Goal: Check status: Check status

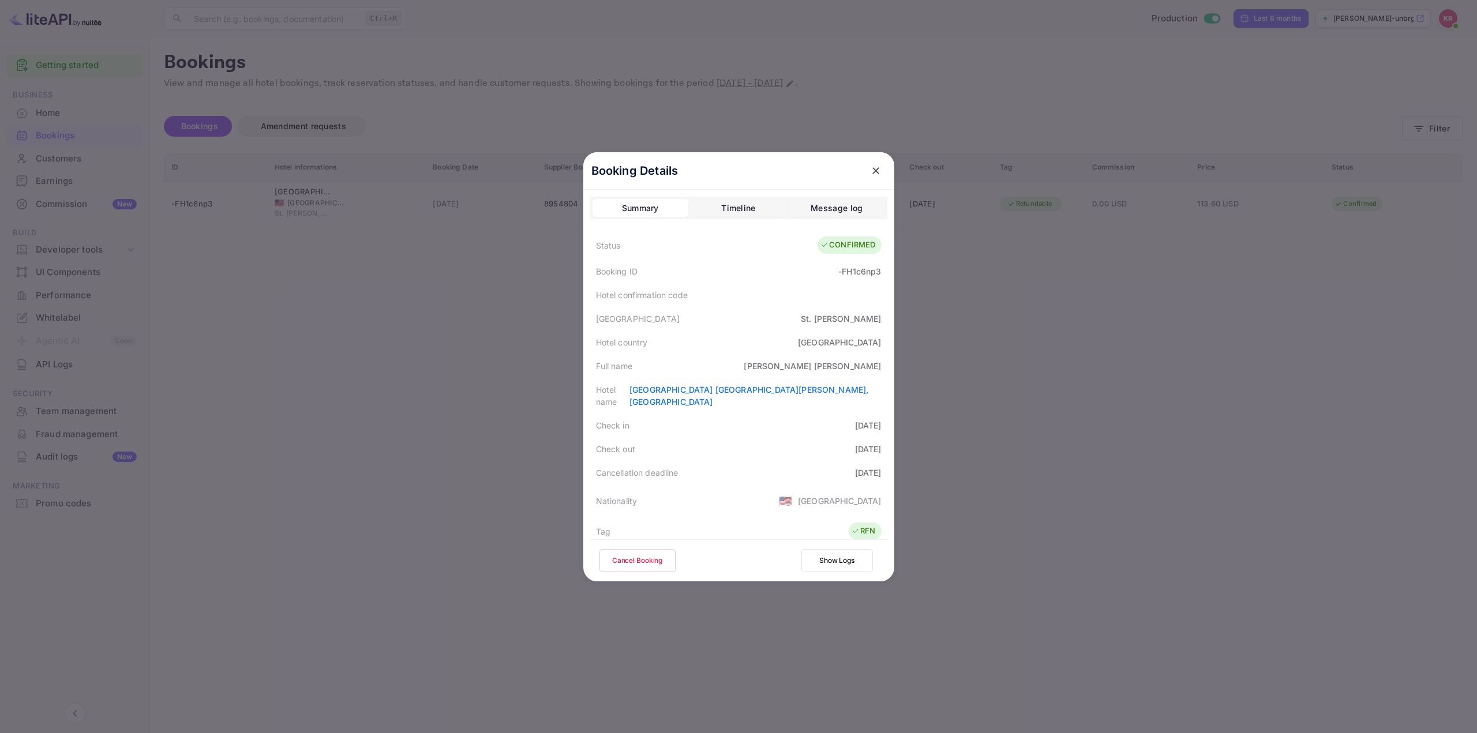
click at [1199, 124] on div at bounding box center [738, 366] width 1477 height 733
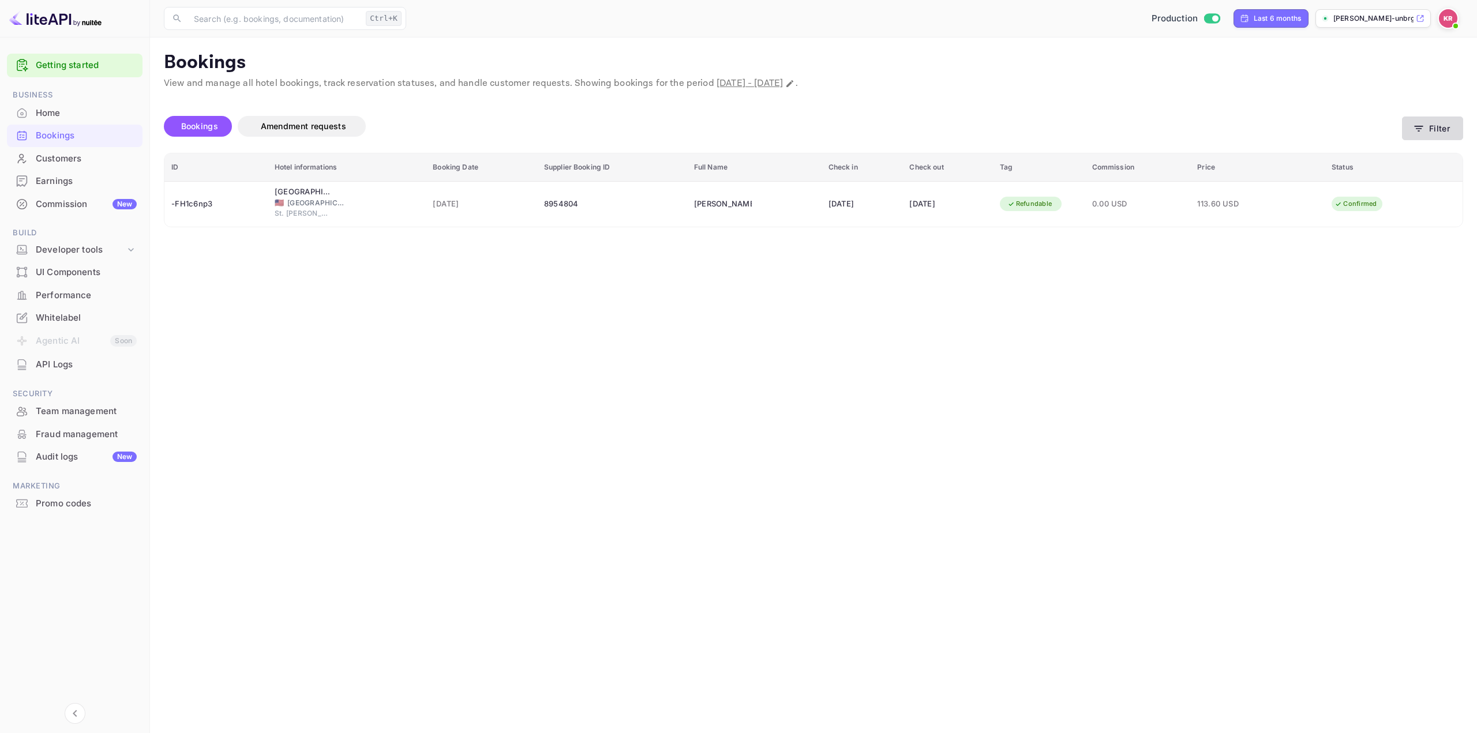
click at [1436, 124] on button "Filter" at bounding box center [1432, 129] width 61 height 24
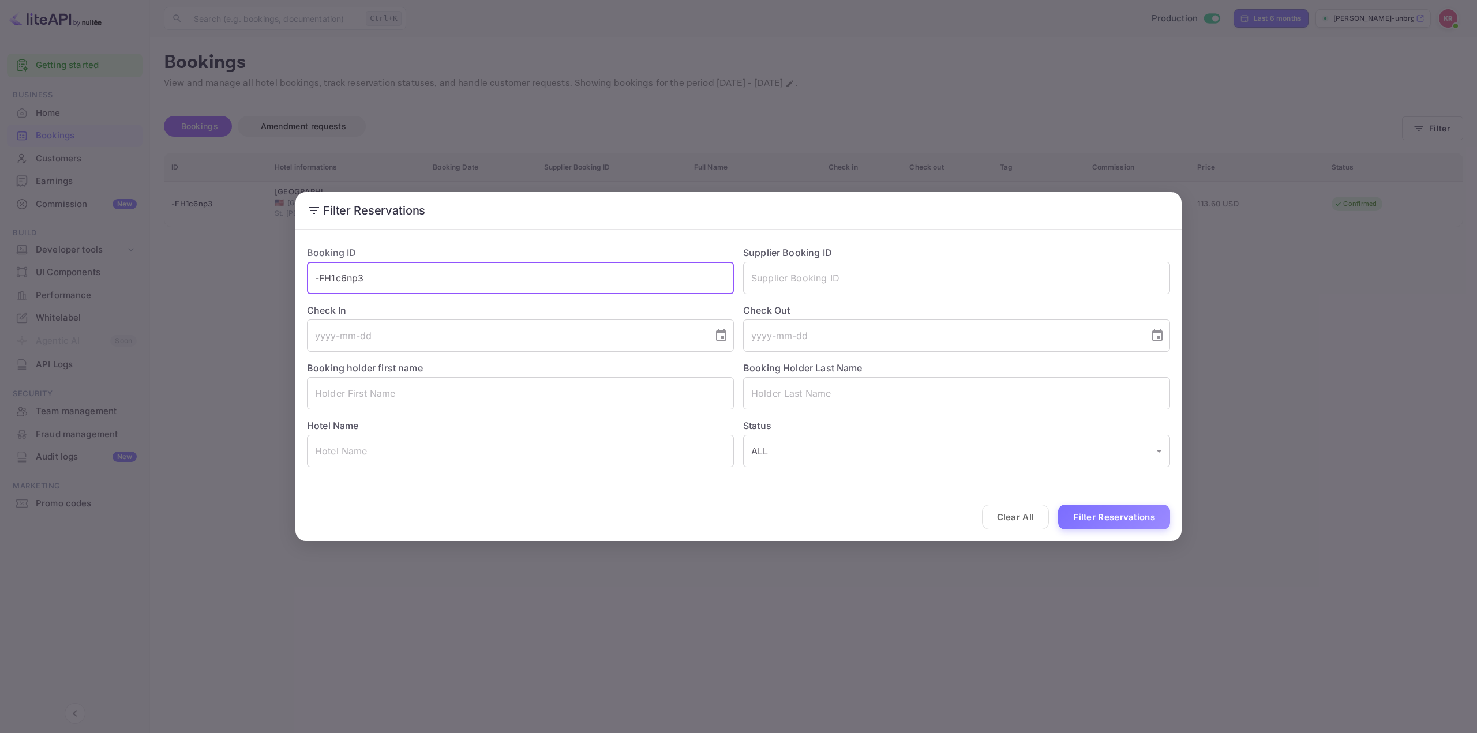
drag, startPoint x: 418, startPoint y: 266, endPoint x: 92, endPoint y: 270, distance: 325.5
click at [96, 271] on div "Filter Reservations Booking ID -FH1c6np3 ​ Supplier Booking ID ​ Check In ​ Che…" at bounding box center [738, 366] width 1477 height 733
paste input "2KGvS0fdT"
type input "2KGvS0fdT"
click at [1101, 515] on button "Filter Reservations" at bounding box center [1114, 517] width 112 height 25
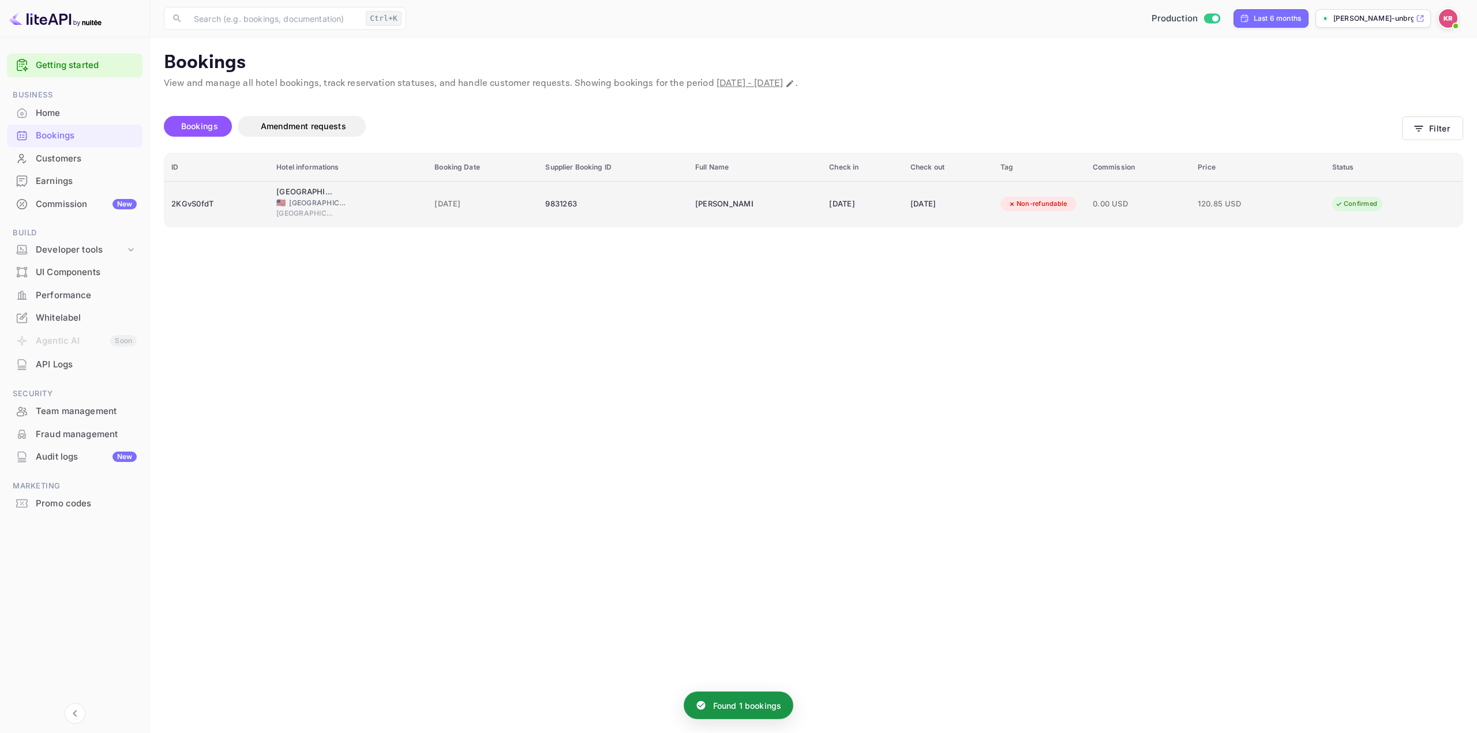
click at [845, 220] on td "[DATE]" at bounding box center [862, 204] width 81 height 46
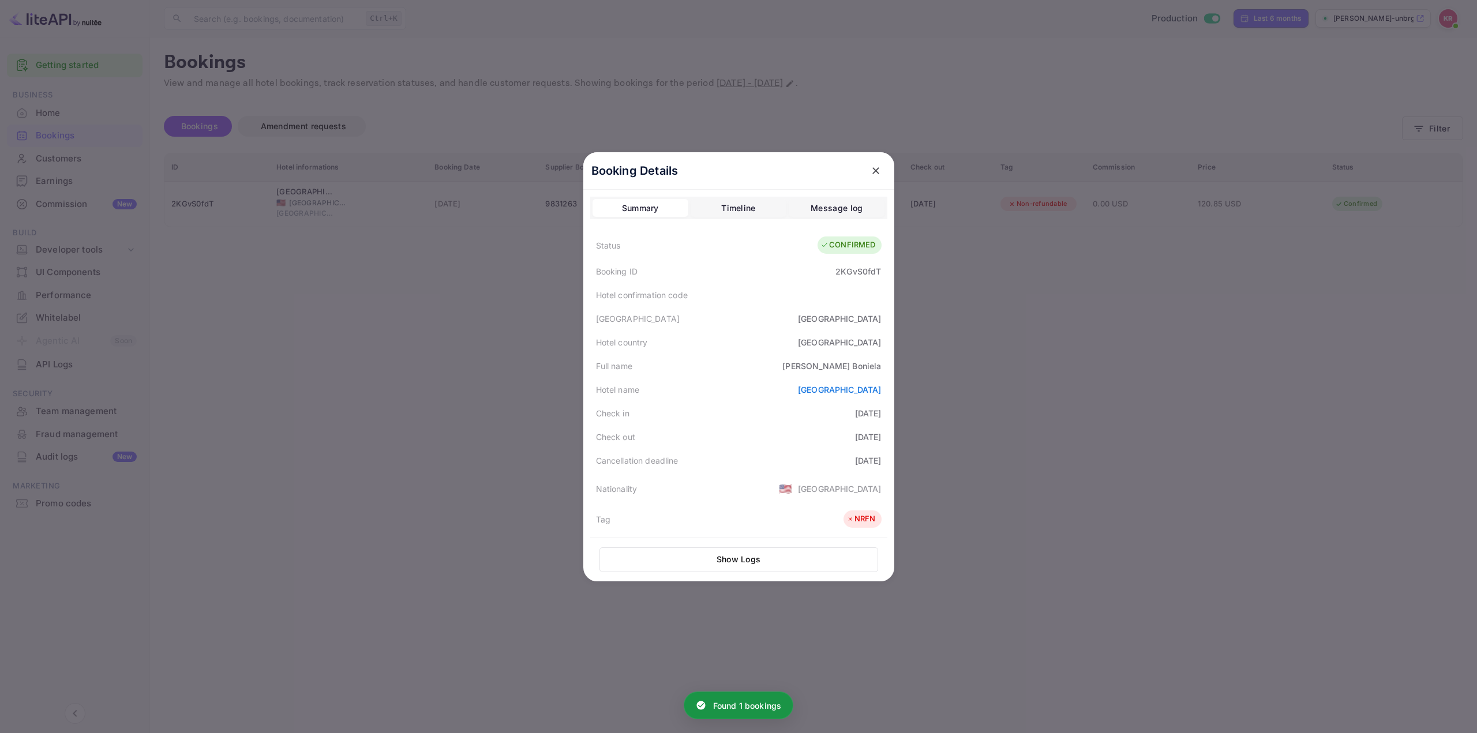
click at [787, 288] on div "Hotel confirmation code" at bounding box center [738, 295] width 297 height 24
click at [762, 447] on div "Check out [DATE]" at bounding box center [738, 437] width 297 height 24
click at [746, 363] on div "Full name [PERSON_NAME]" at bounding box center [738, 366] width 297 height 24
click at [732, 368] on div "Full name [PERSON_NAME]" at bounding box center [738, 366] width 297 height 24
click at [739, 370] on div "Full name [PERSON_NAME]" at bounding box center [738, 366] width 297 height 24
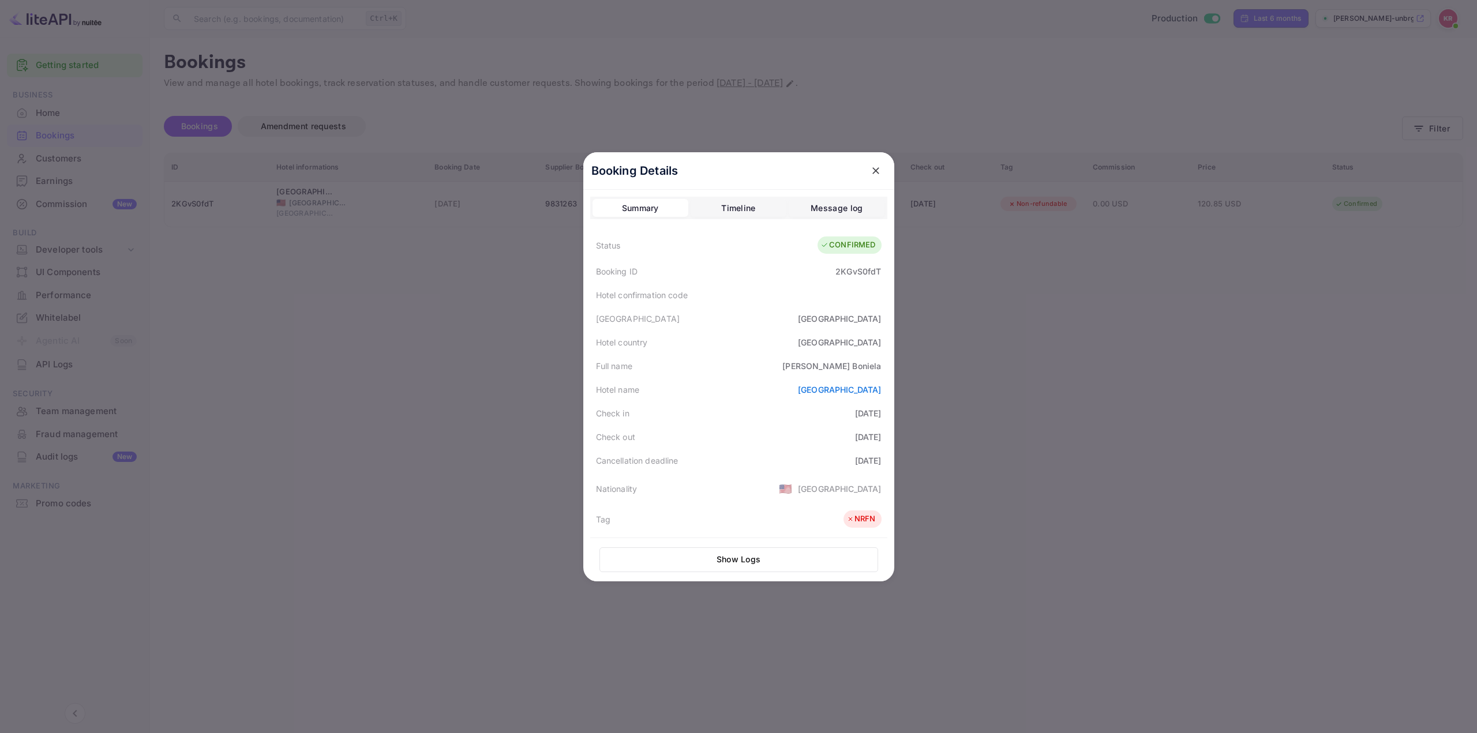
click at [743, 365] on div "Full name [PERSON_NAME]" at bounding box center [738, 366] width 297 height 24
click at [739, 368] on div "Full name [PERSON_NAME]" at bounding box center [738, 366] width 297 height 24
click at [741, 366] on div "Full name [PERSON_NAME]" at bounding box center [738, 366] width 297 height 24
click at [741, 361] on div "Full name [PERSON_NAME]" at bounding box center [738, 366] width 297 height 24
click at [743, 358] on div "Full name [PERSON_NAME]" at bounding box center [738, 366] width 297 height 24
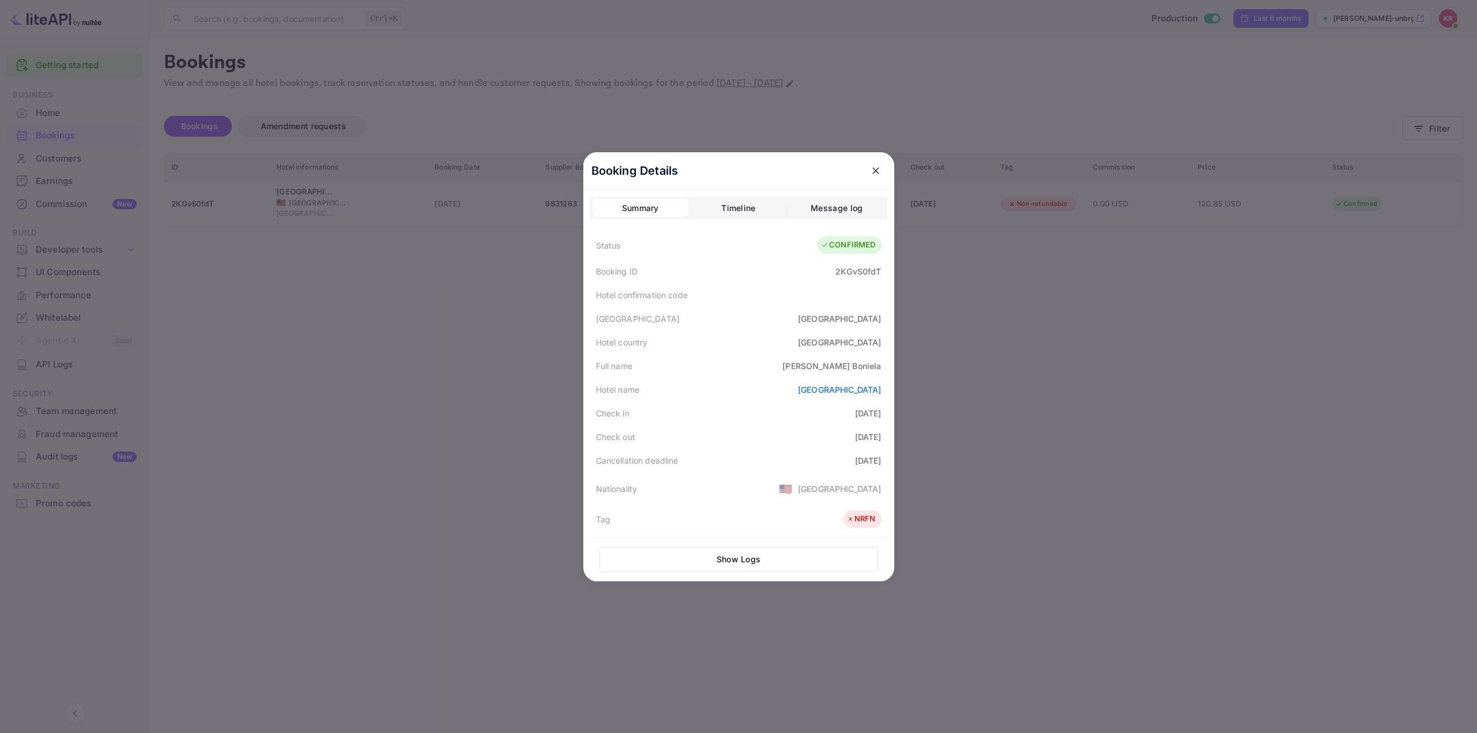
click at [872, 170] on icon "close" at bounding box center [875, 170] width 7 height 7
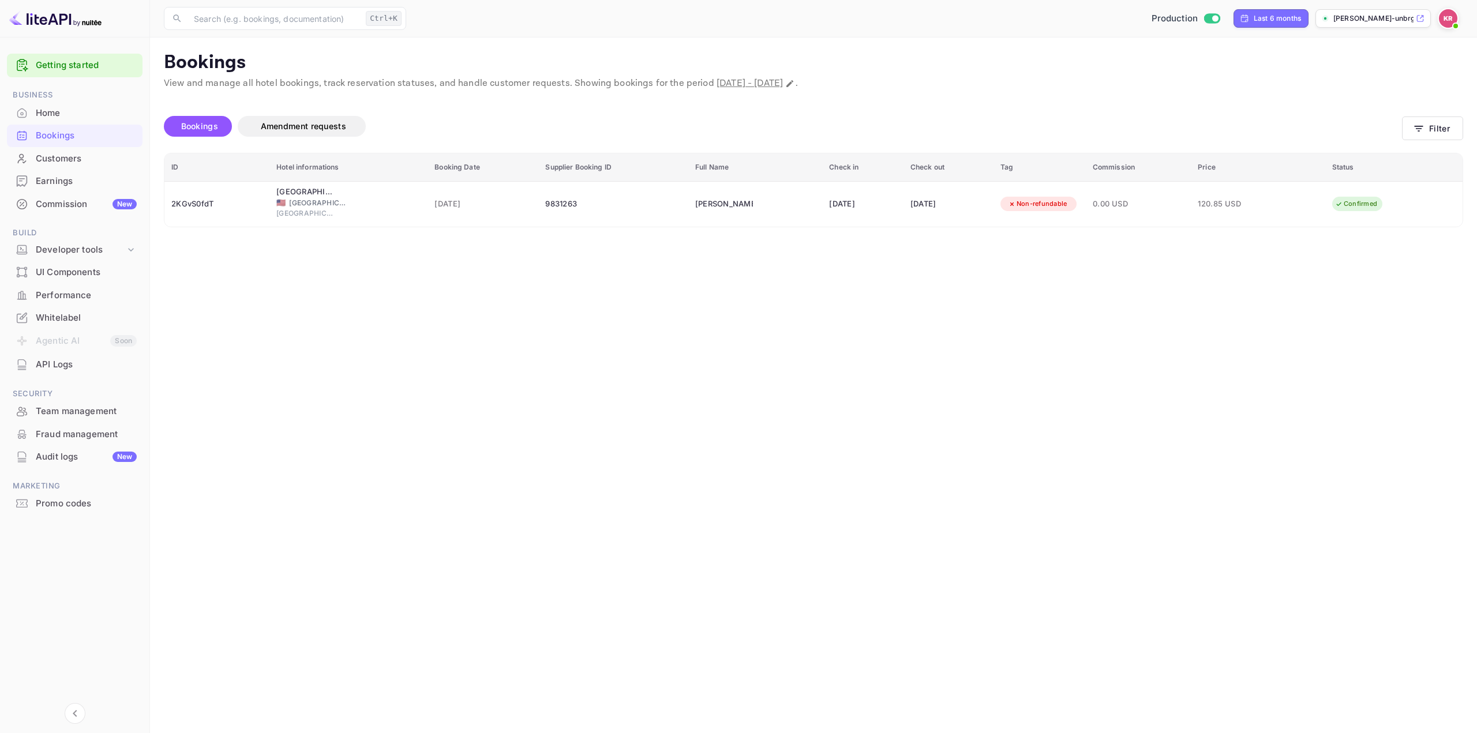
click at [748, 273] on main "Bookings View and manage all hotel bookings, track reservation statuses, and ha…" at bounding box center [813, 386] width 1327 height 696
